Goal: Transaction & Acquisition: Purchase product/service

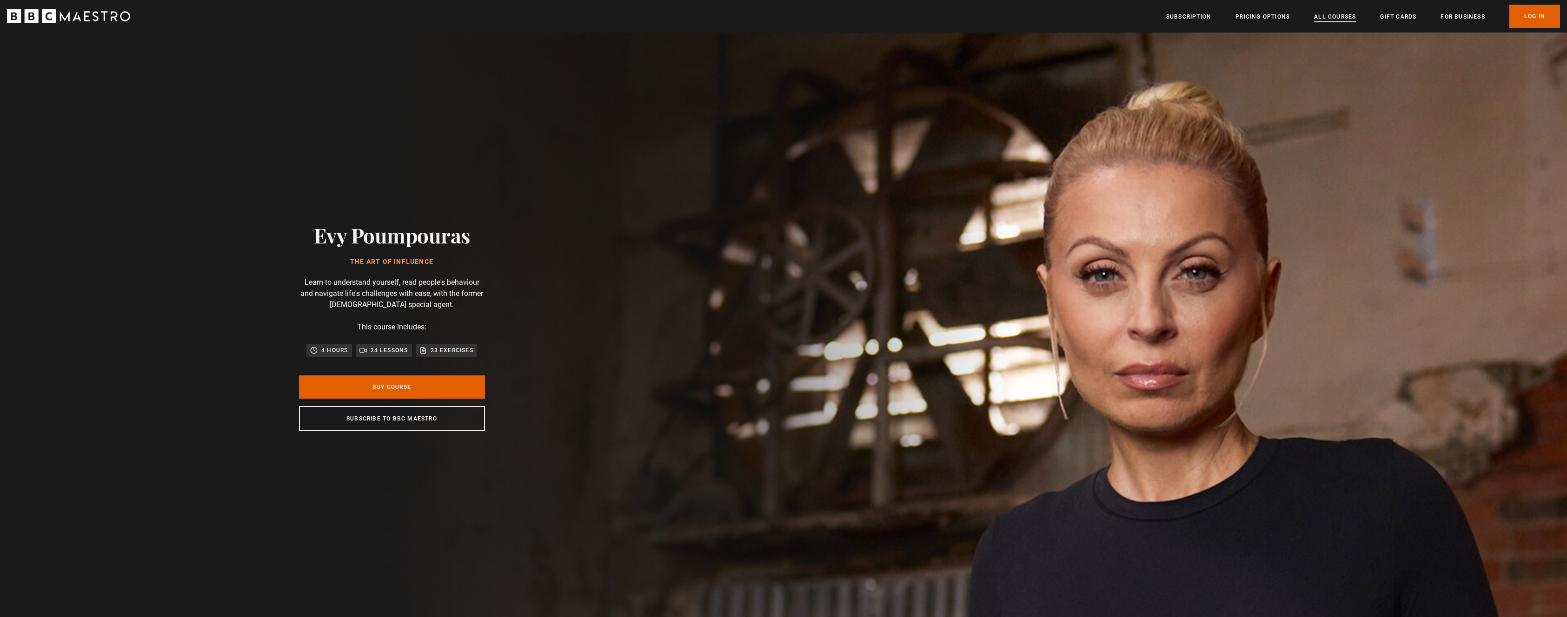
click at [1338, 21] on link "All Courses" at bounding box center [1335, 16] width 42 height 9
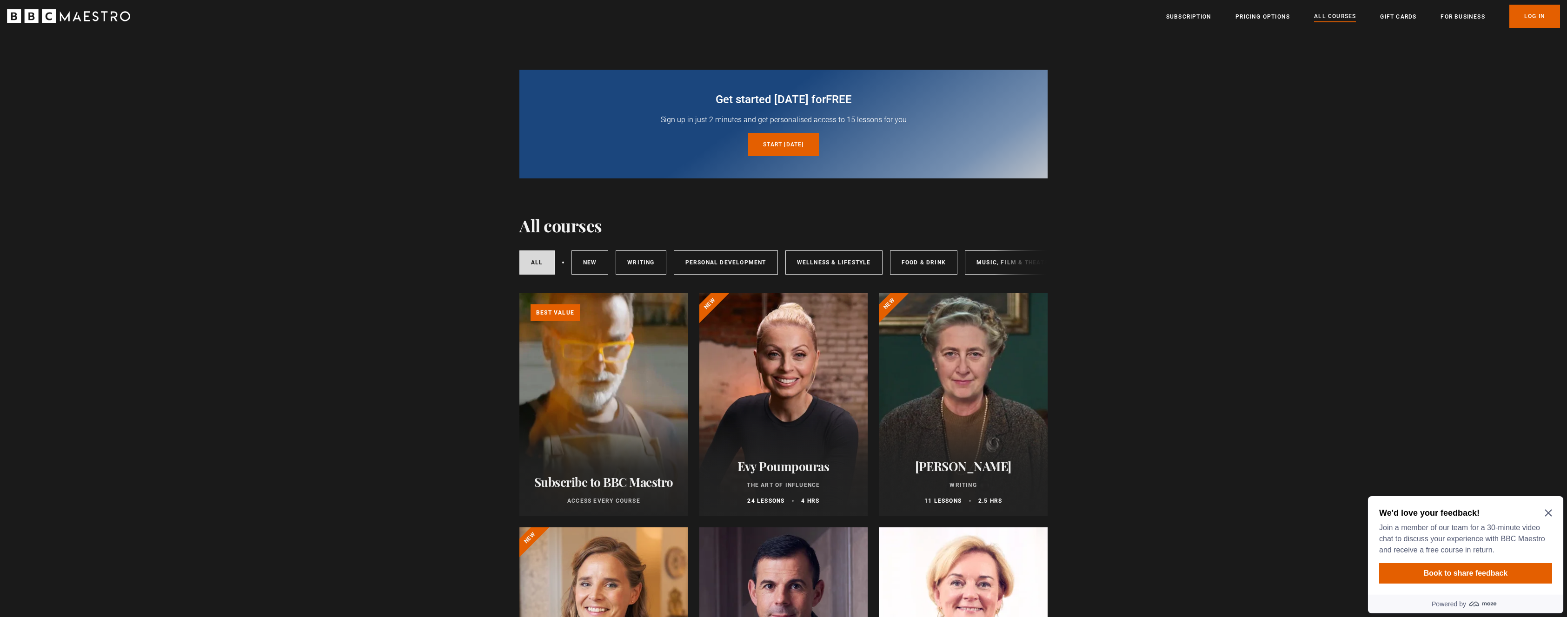
click at [1550, 508] on div "We'd love your feedback! Join a member of our team for a 30-minute video chat t…" at bounding box center [1465, 532] width 173 height 48
click at [1548, 509] on icon "Close Maze Prompt" at bounding box center [1547, 512] width 7 height 7
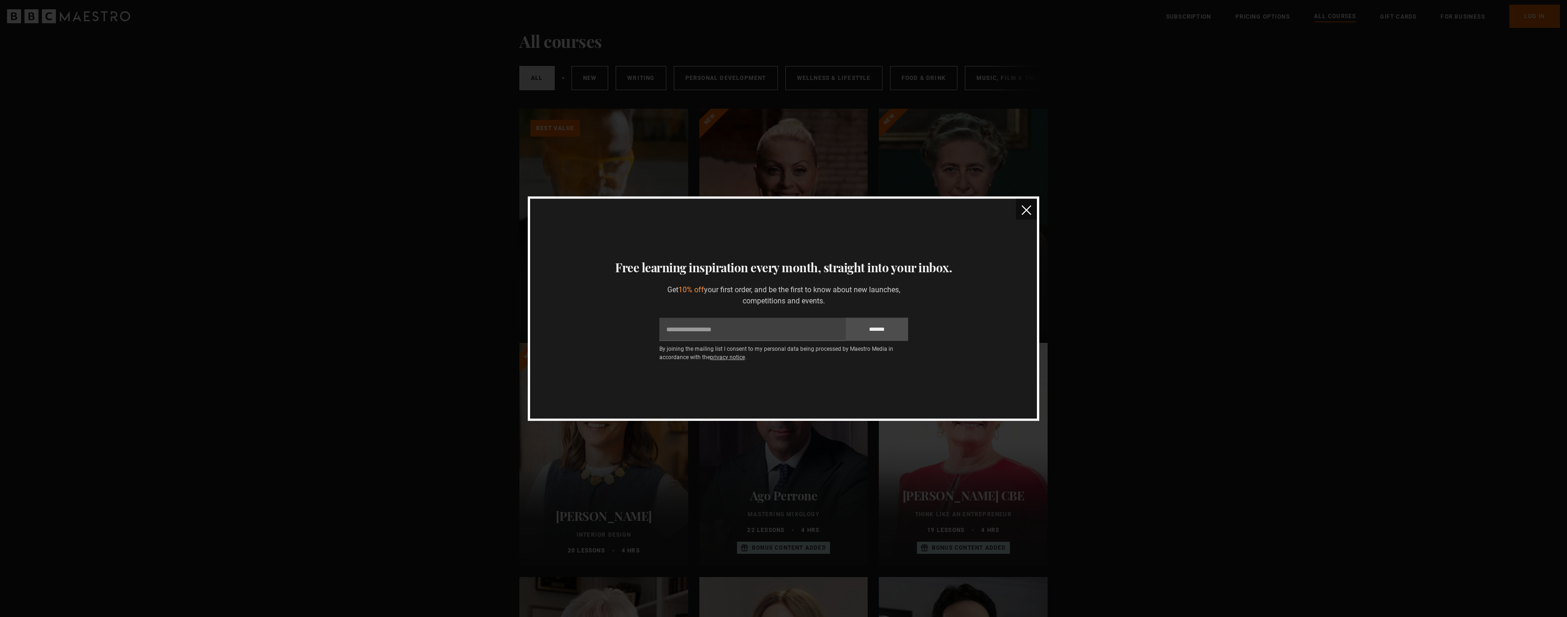
scroll to position [53, 0]
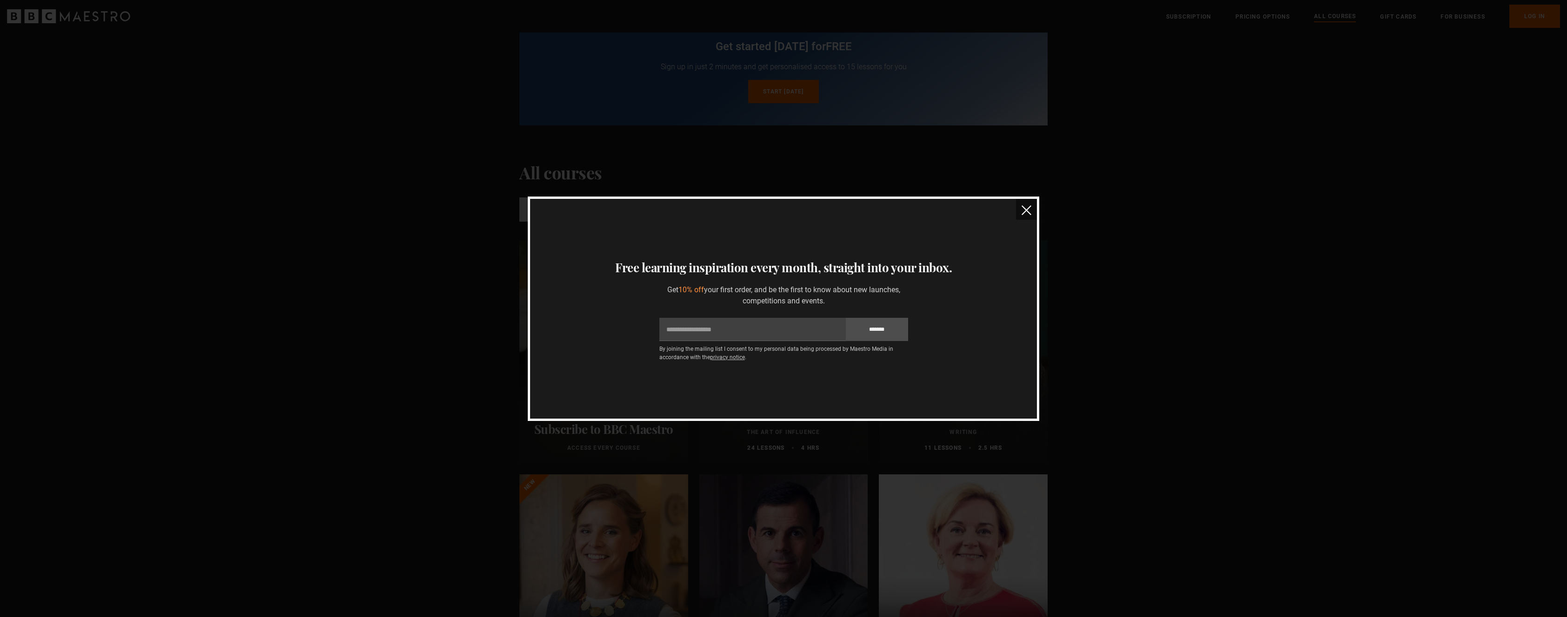
click at [1029, 213] on img "close" at bounding box center [1026, 210] width 10 height 10
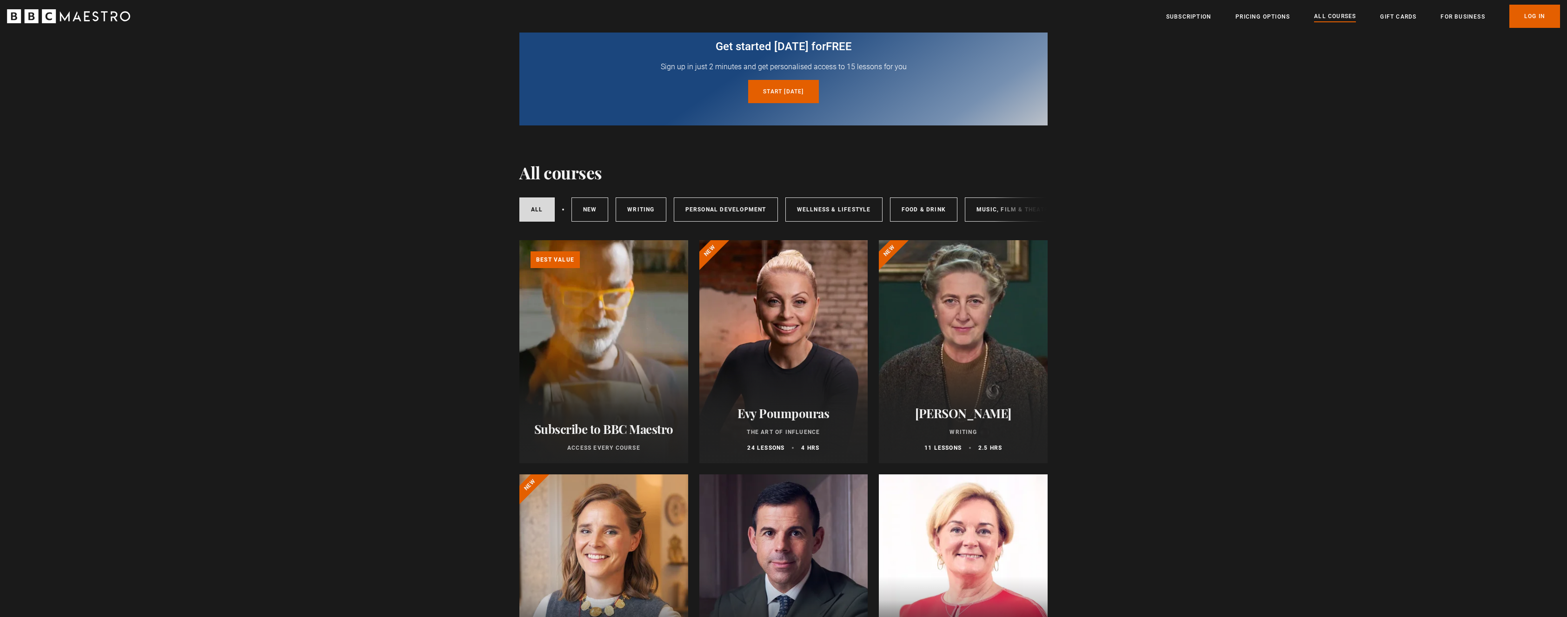
click at [798, 410] on h2 "Evy Poumpouras" at bounding box center [783, 413] width 146 height 14
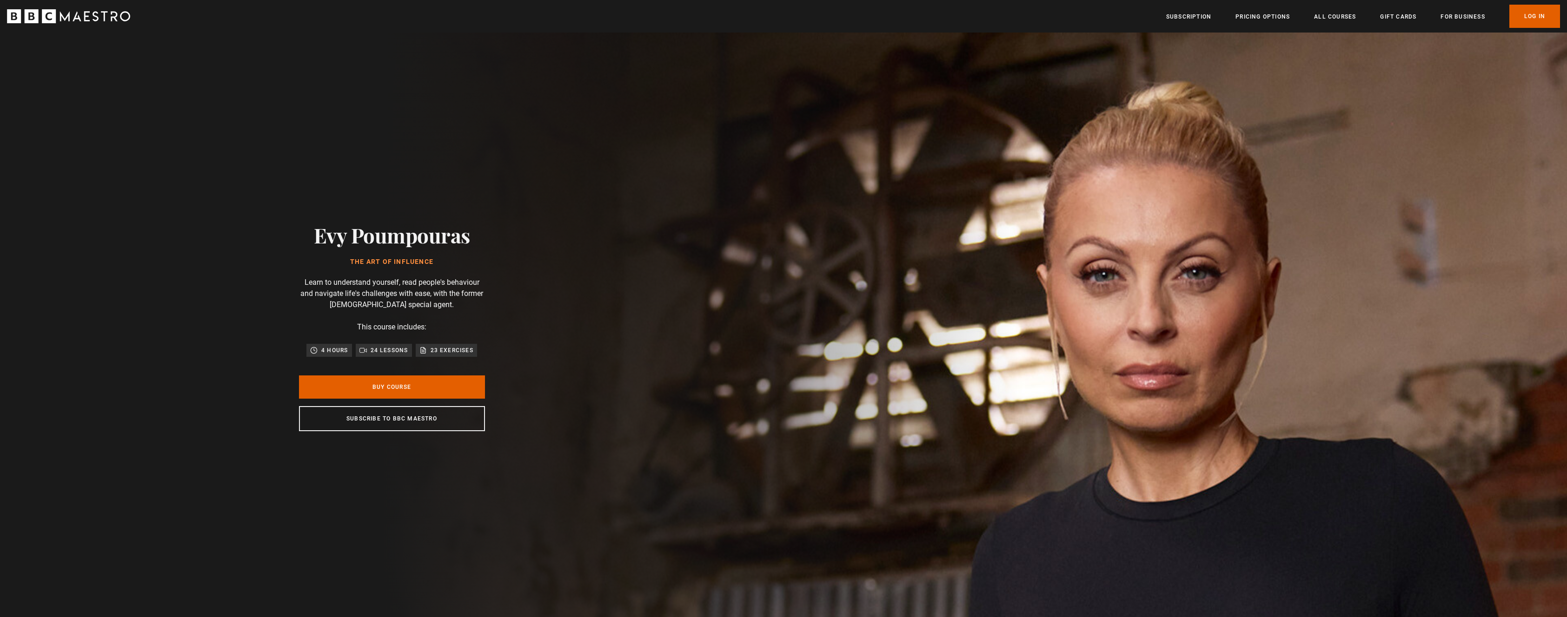
click at [402, 384] on link "Buy Course" at bounding box center [392, 387] width 186 height 23
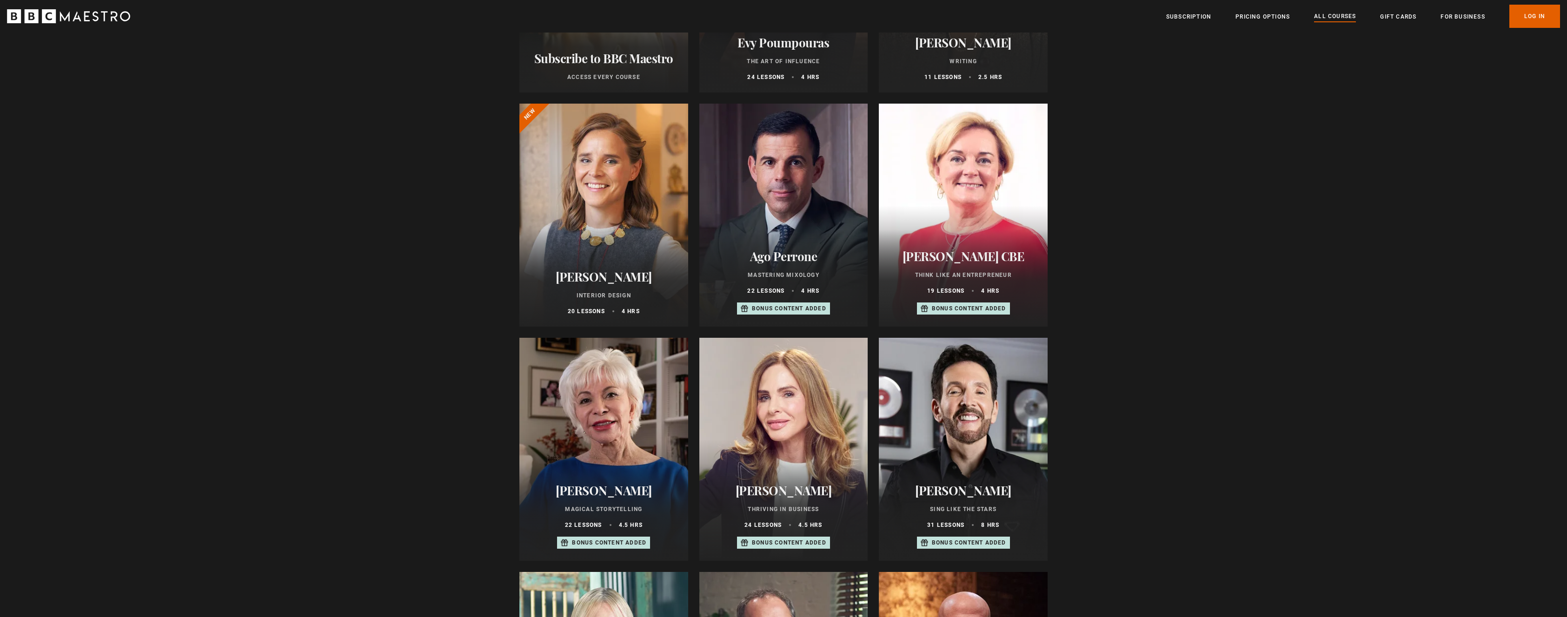
scroll to position [477, 0]
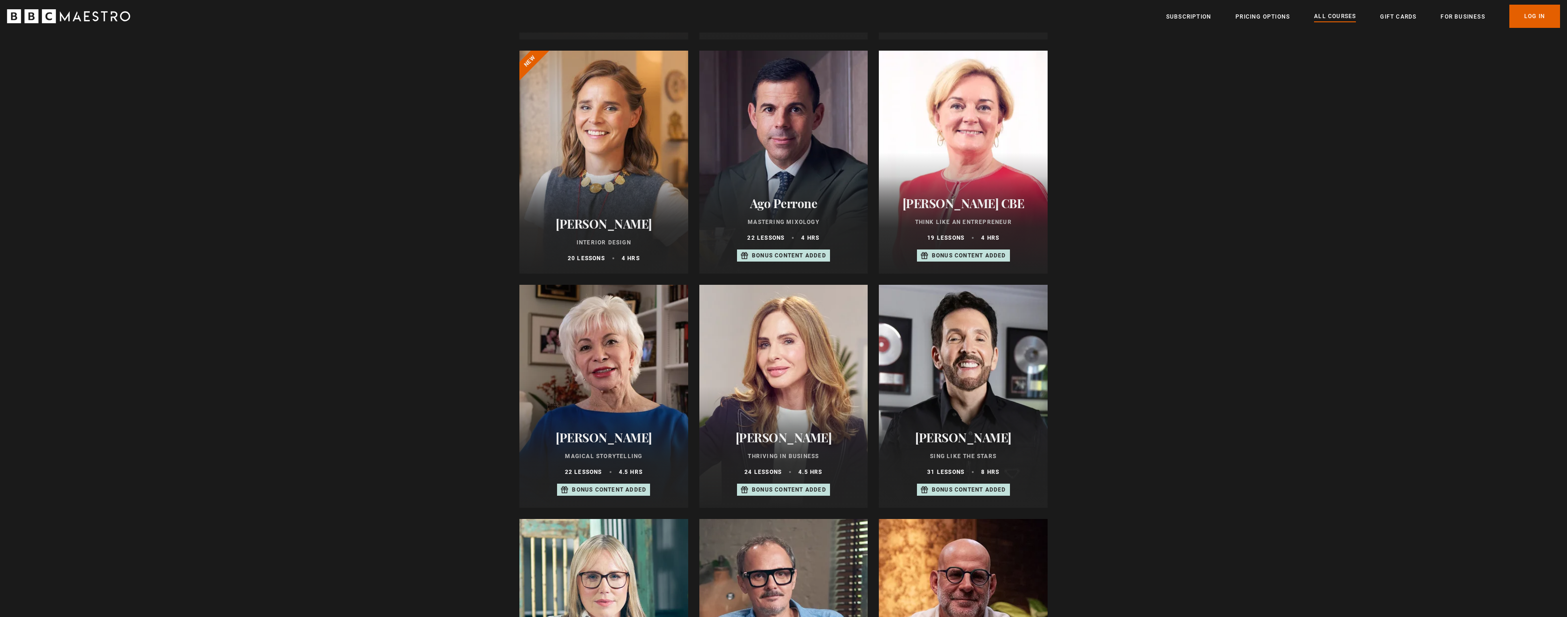
click at [603, 489] on p "Bonus content added" at bounding box center [609, 490] width 74 height 8
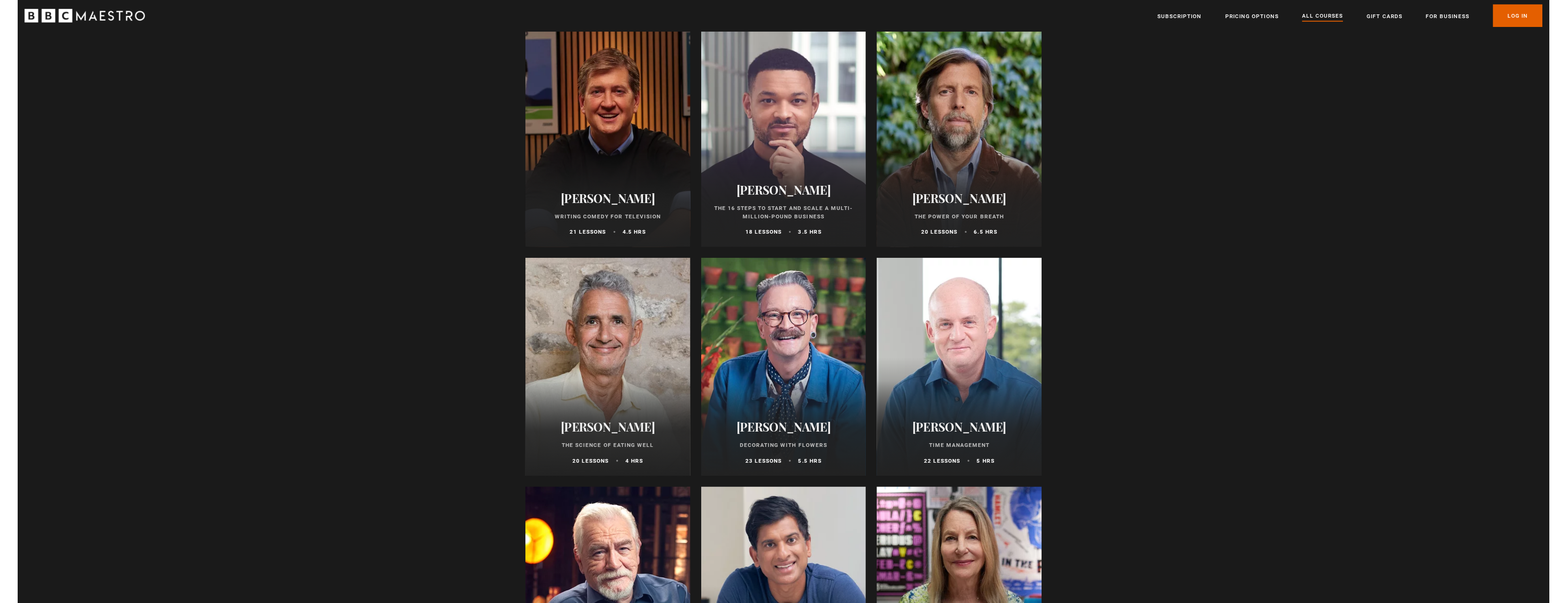
scroll to position [1219, 0]
